Goal: Information Seeking & Learning: Learn about a topic

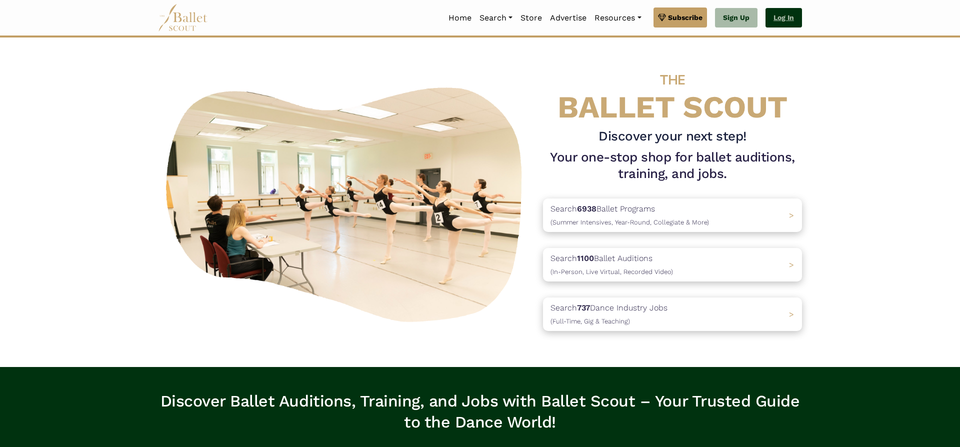
click at [784, 18] on link "Log In" at bounding box center [784, 18] width 37 height 20
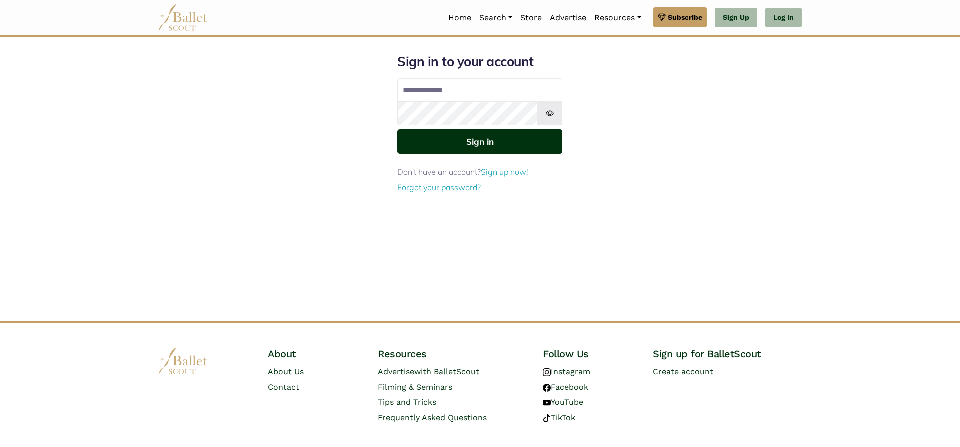
type input "**********"
click at [520, 143] on button "Sign in" at bounding box center [480, 142] width 165 height 25
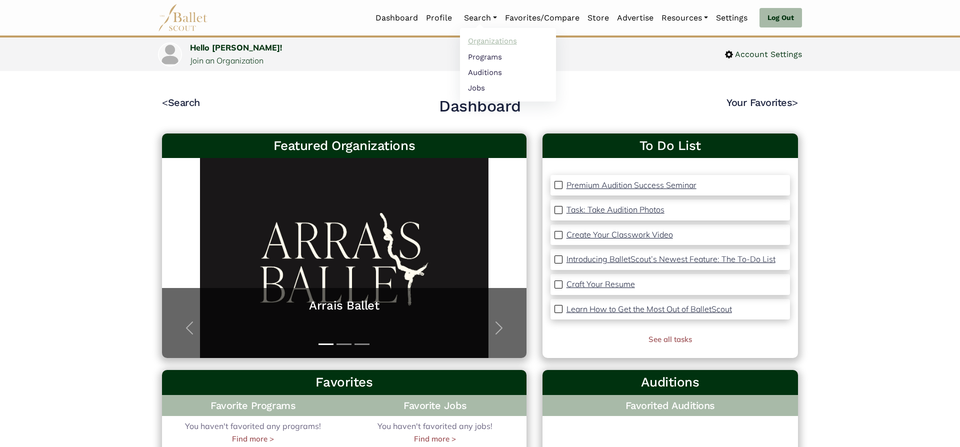
click at [496, 41] on link "Organizations" at bounding box center [508, 42] width 96 height 16
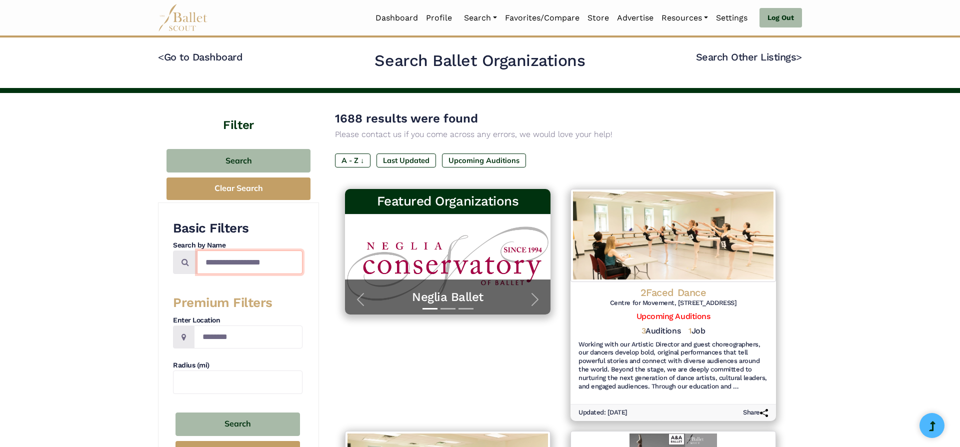
click at [242, 265] on input "Search by names..." at bounding box center [250, 263] width 106 height 24
type input "**********"
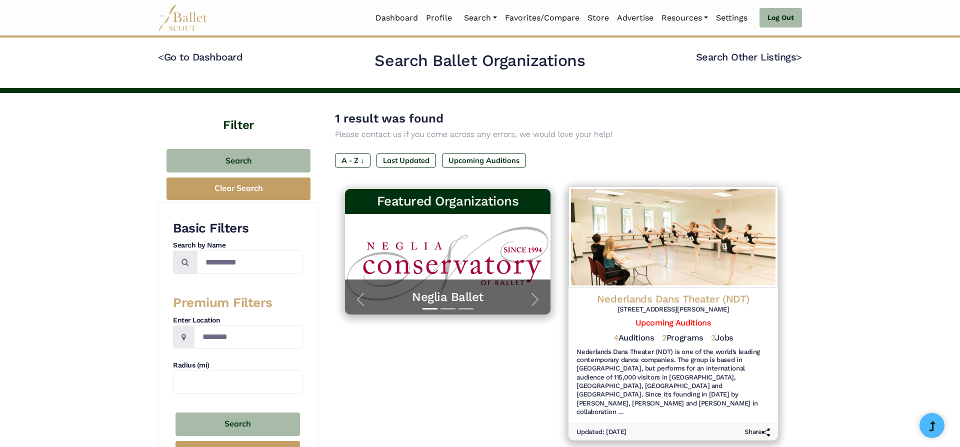
click at [668, 294] on h4 "Nederlands Dans Theater (NDT)" at bounding box center [674, 300] width 194 height 14
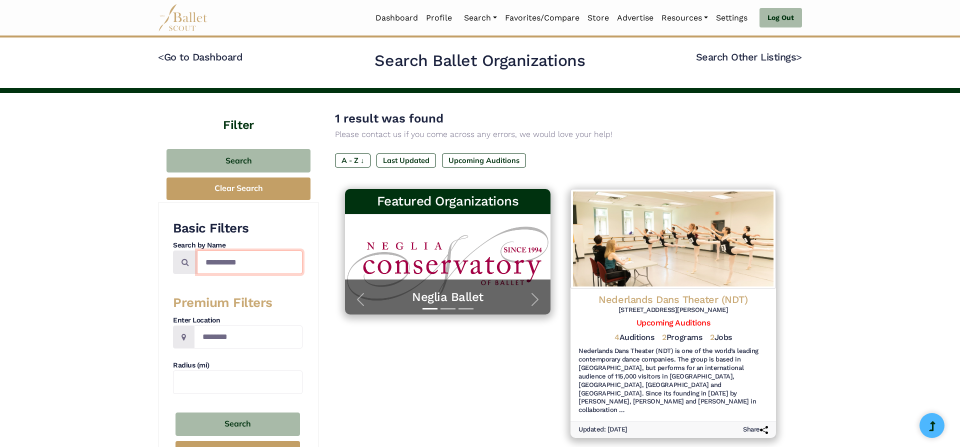
drag, startPoint x: 263, startPoint y: 266, endPoint x: 141, endPoint y: 257, distance: 122.8
click at [197, 257] on input "**********" at bounding box center [250, 263] width 106 height 24
type input "******"
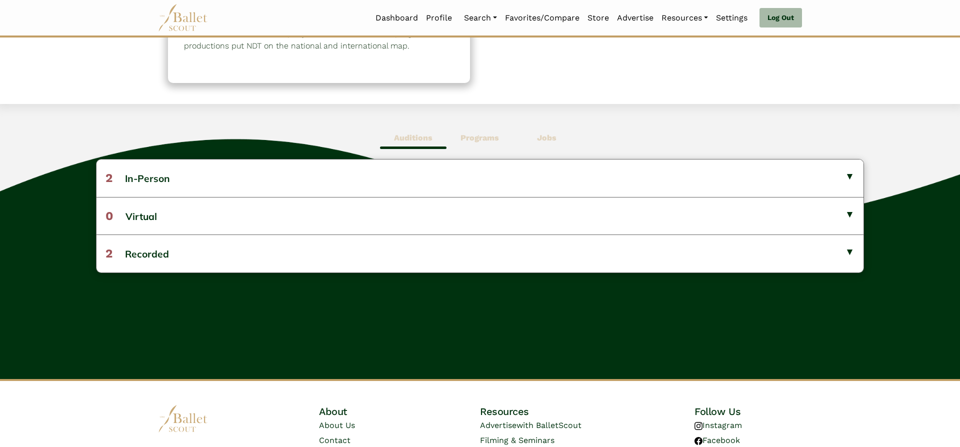
scroll to position [189, 0]
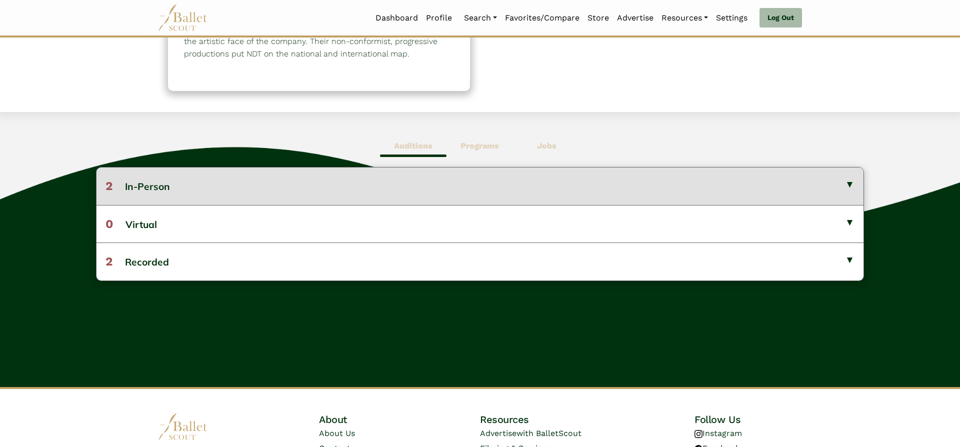
click at [795, 186] on button "2 In-Person" at bounding box center [480, 186] width 767 height 37
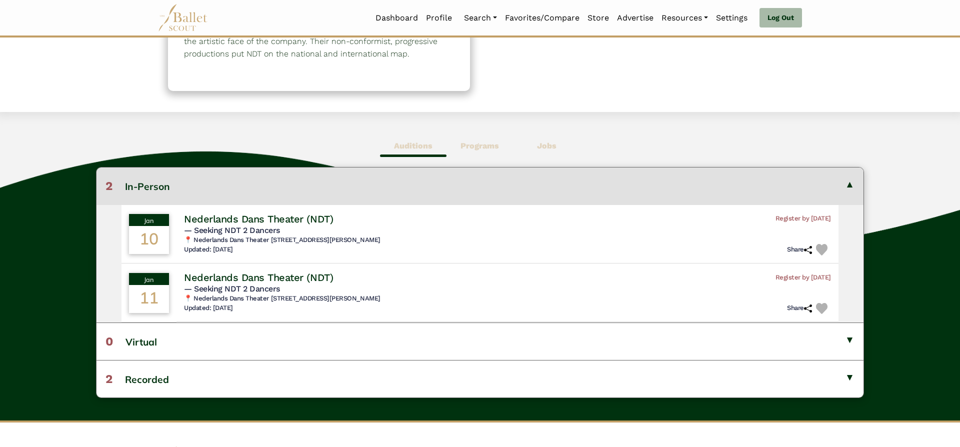
click at [795, 186] on button "2 In-Person" at bounding box center [480, 186] width 767 height 37
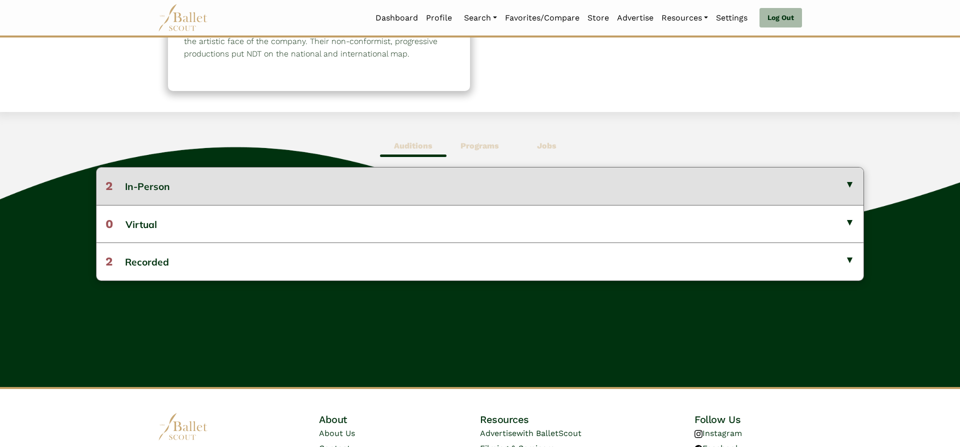
click at [795, 186] on button "2 In-Person" at bounding box center [480, 186] width 767 height 37
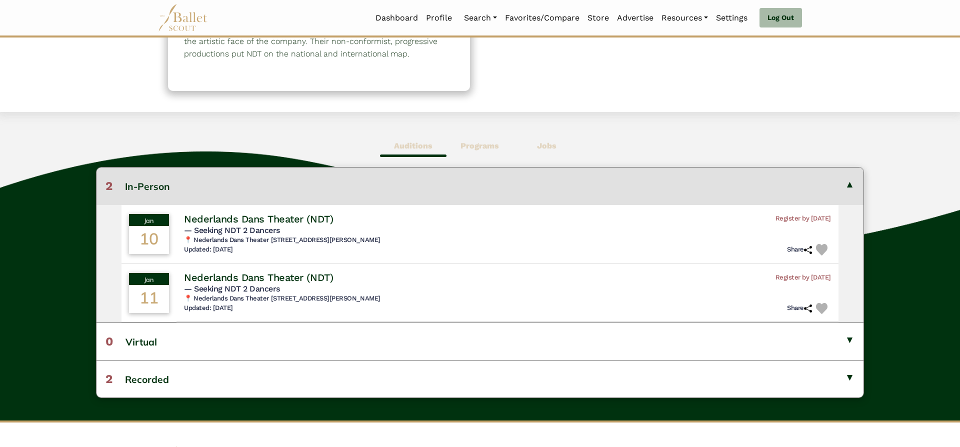
click at [795, 187] on button "2 In-Person" at bounding box center [480, 186] width 767 height 37
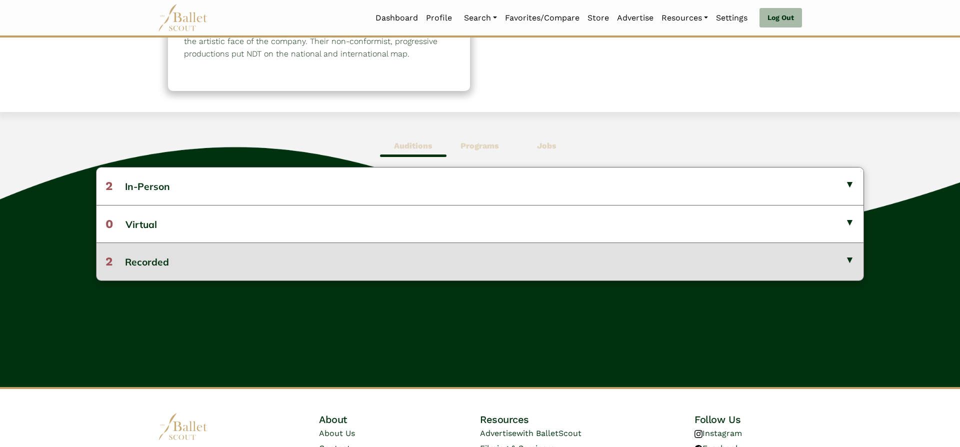
click at [772, 266] on button "2 Recorded" at bounding box center [480, 262] width 767 height 38
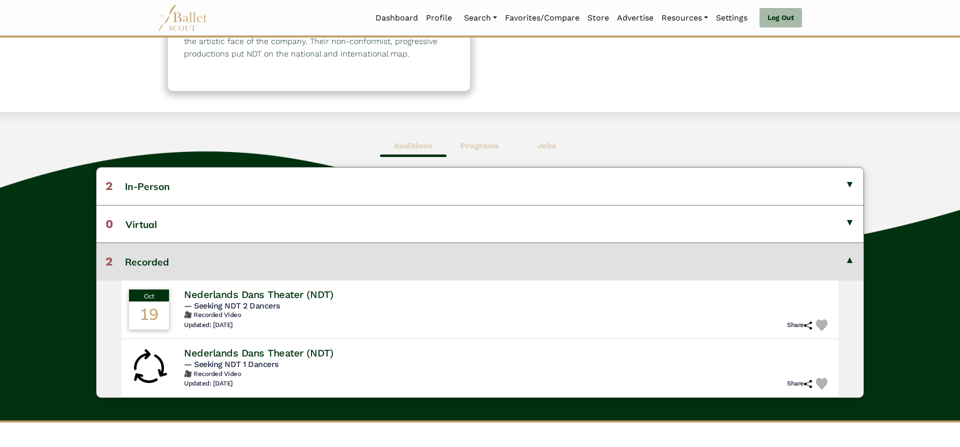
click at [772, 266] on button "2 Recorded" at bounding box center [480, 262] width 767 height 38
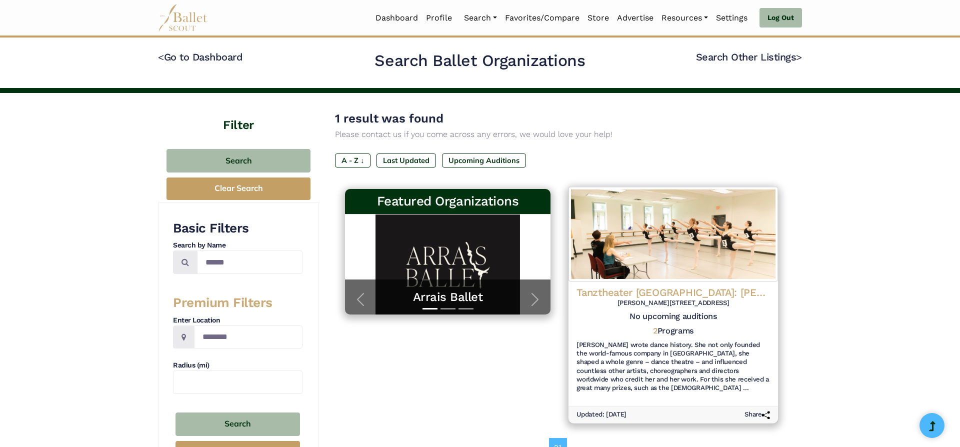
click at [710, 290] on h4 "Tanztheater [GEOGRAPHIC_DATA]: [PERSON_NAME]" at bounding box center [674, 293] width 194 height 14
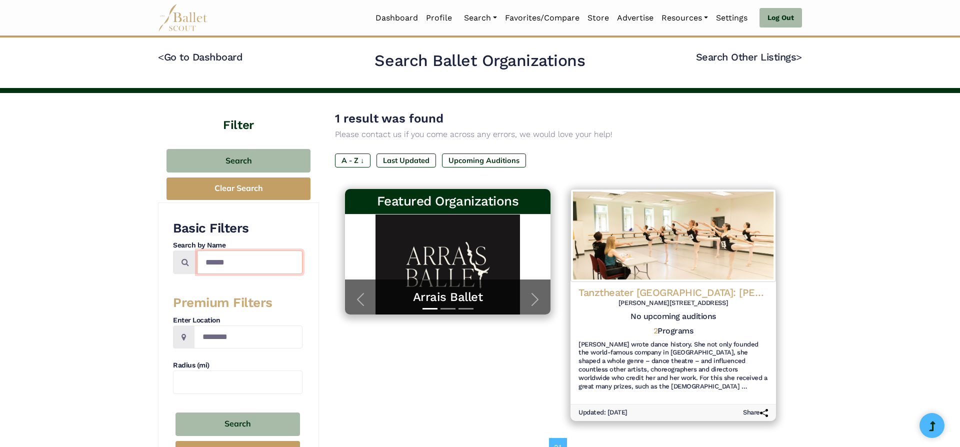
drag, startPoint x: 271, startPoint y: 265, endPoint x: 167, endPoint y: 255, distance: 104.0
click at [197, 255] on input "******" at bounding box center [250, 263] width 106 height 24
type input "*****"
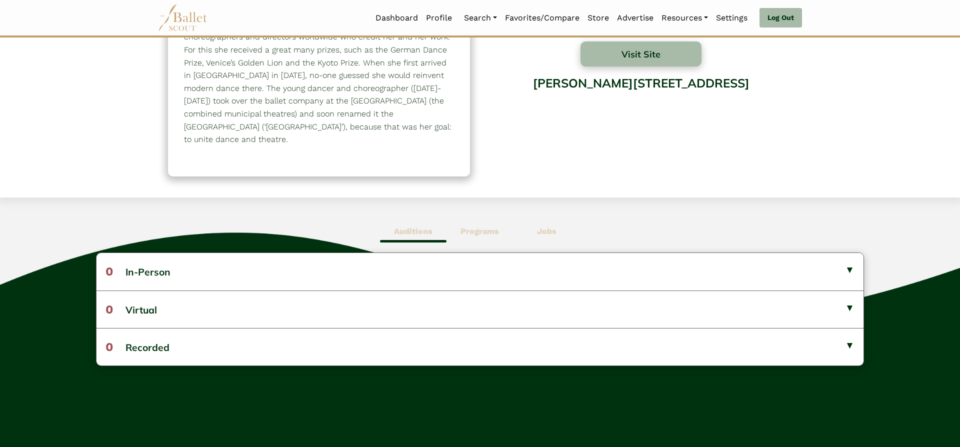
scroll to position [157, 0]
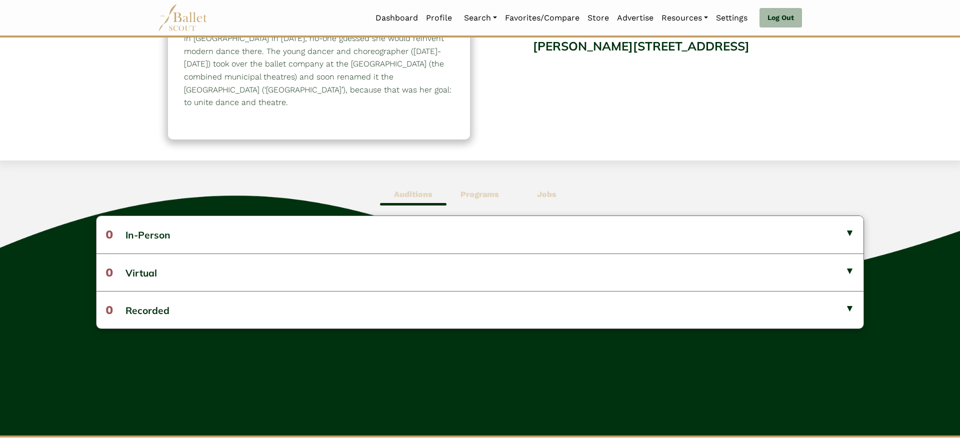
click at [477, 190] on b "Programs" at bounding box center [480, 195] width 39 height 10
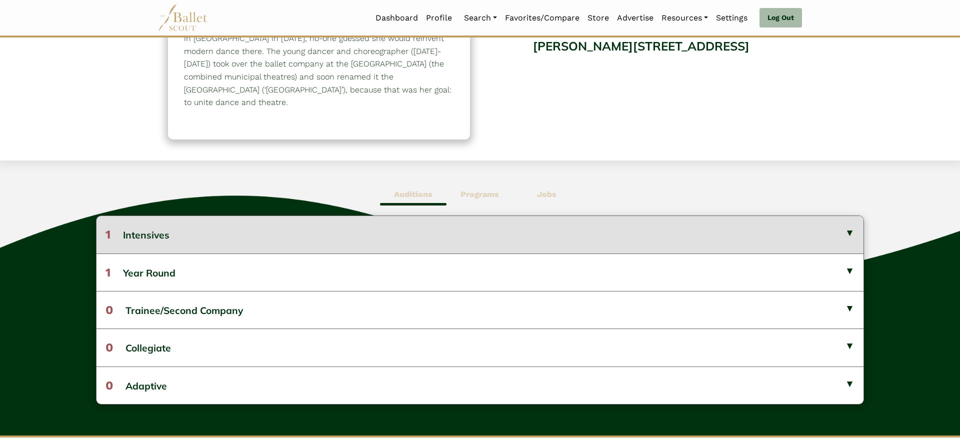
click at [490, 216] on button "1 Intensives" at bounding box center [480, 234] width 767 height 37
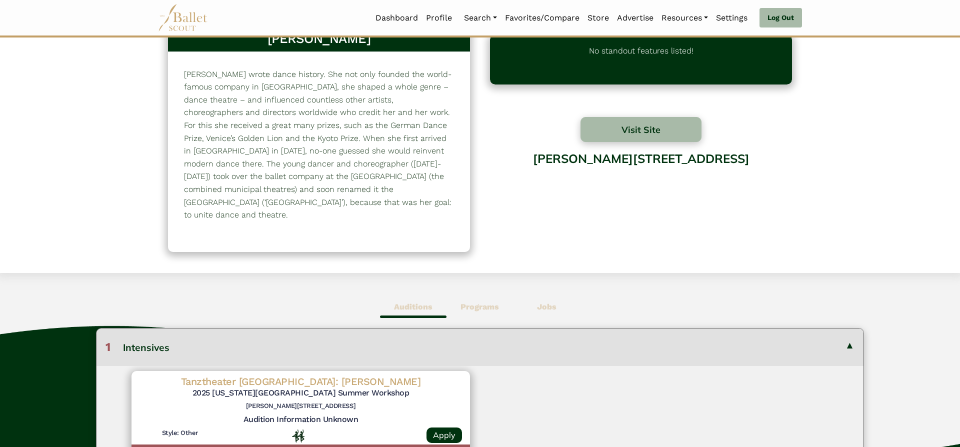
scroll to position [46, 0]
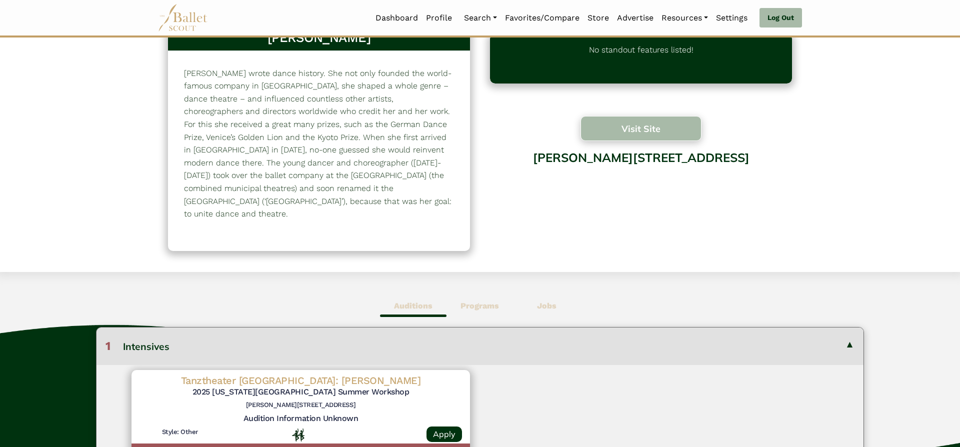
click at [653, 136] on button "Visit Site" at bounding box center [641, 128] width 121 height 25
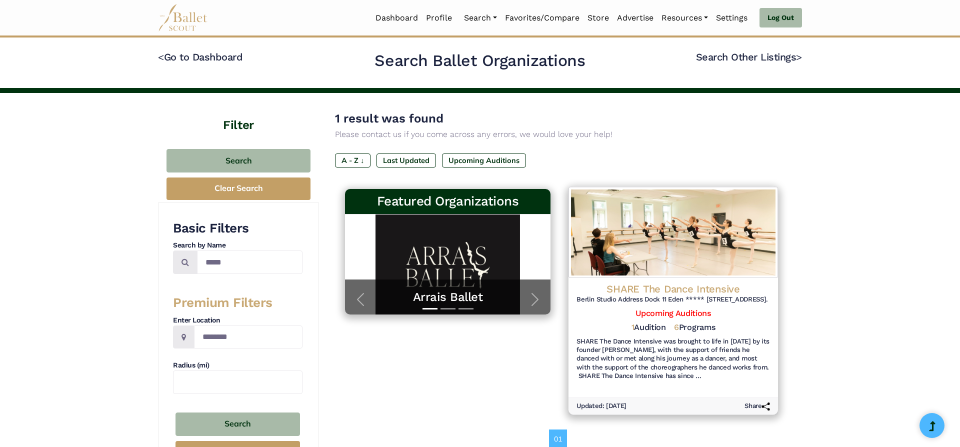
click at [657, 290] on h4 "SHARE The Dance Intensive" at bounding box center [674, 290] width 194 height 14
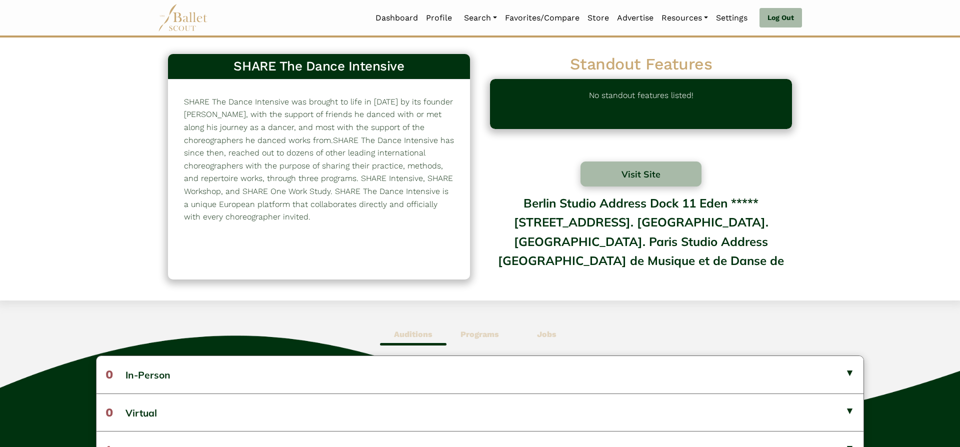
click at [480, 336] on b "Programs" at bounding box center [480, 335] width 39 height 10
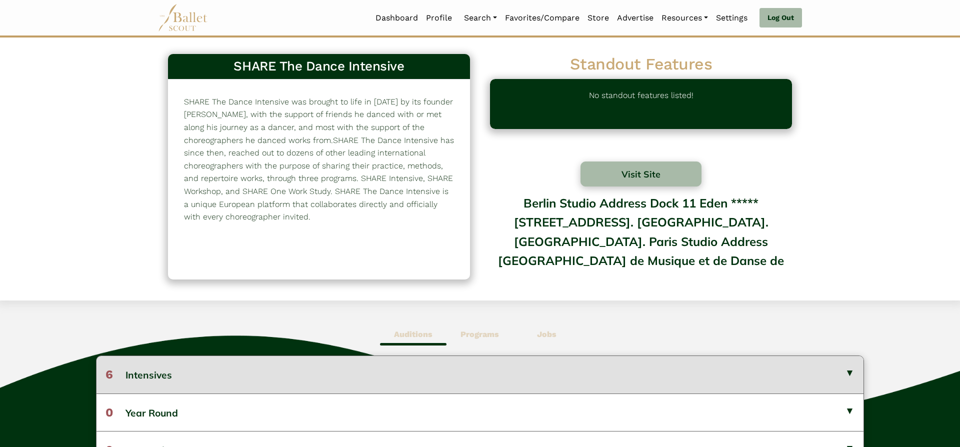
click at [600, 366] on button "6 Intensives" at bounding box center [480, 374] width 767 height 37
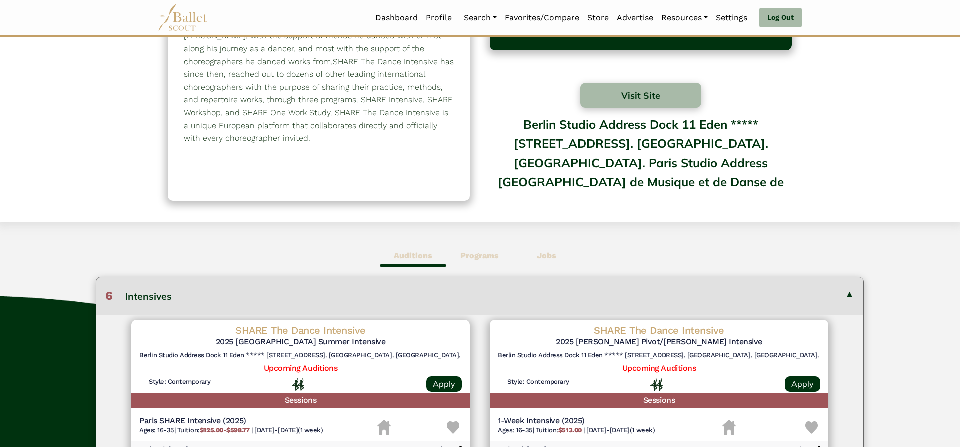
scroll to position [77, 0]
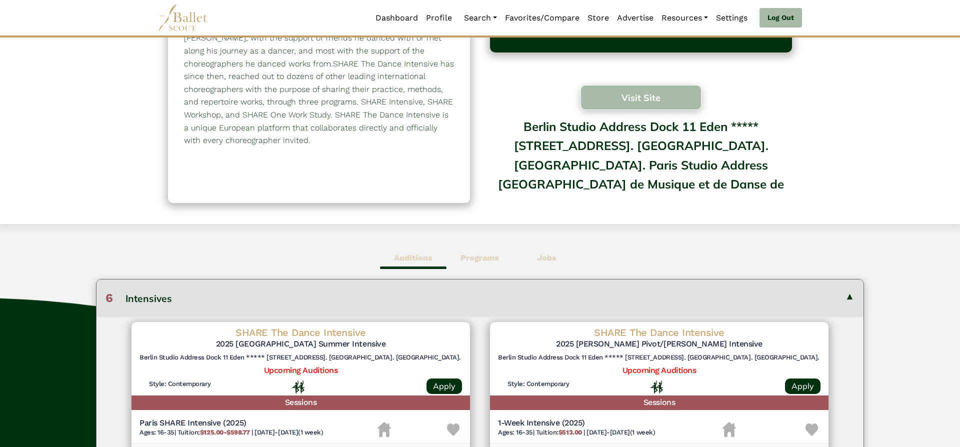
click at [643, 103] on button "Visit Site" at bounding box center [641, 97] width 121 height 25
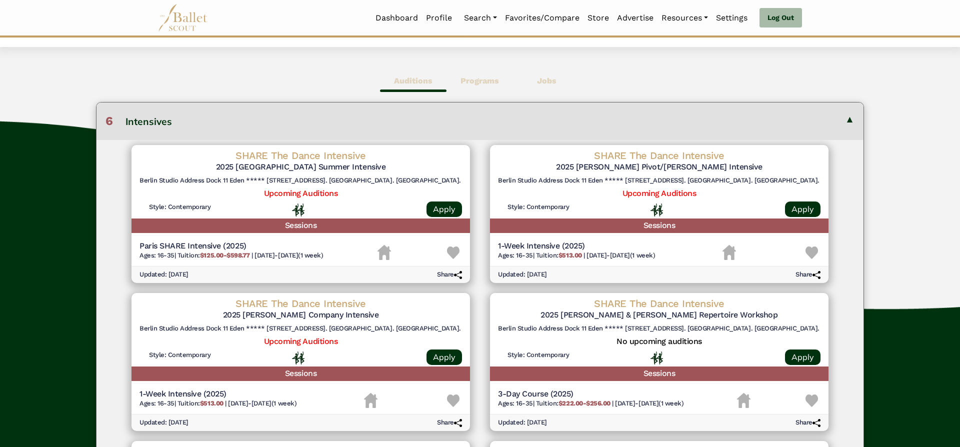
scroll to position [257, 0]
